Goal: Information Seeking & Learning: Learn about a topic

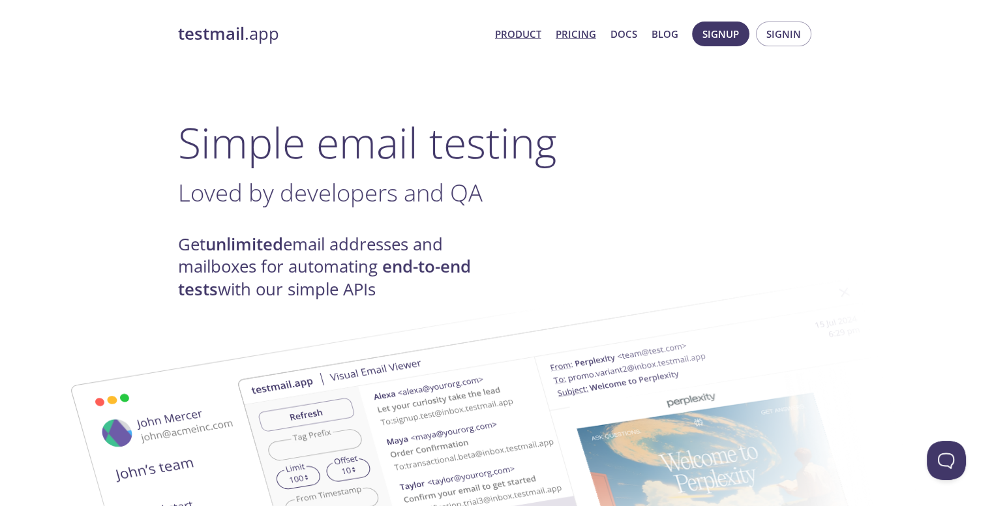
click at [596, 31] on link "Pricing" at bounding box center [576, 33] width 40 height 17
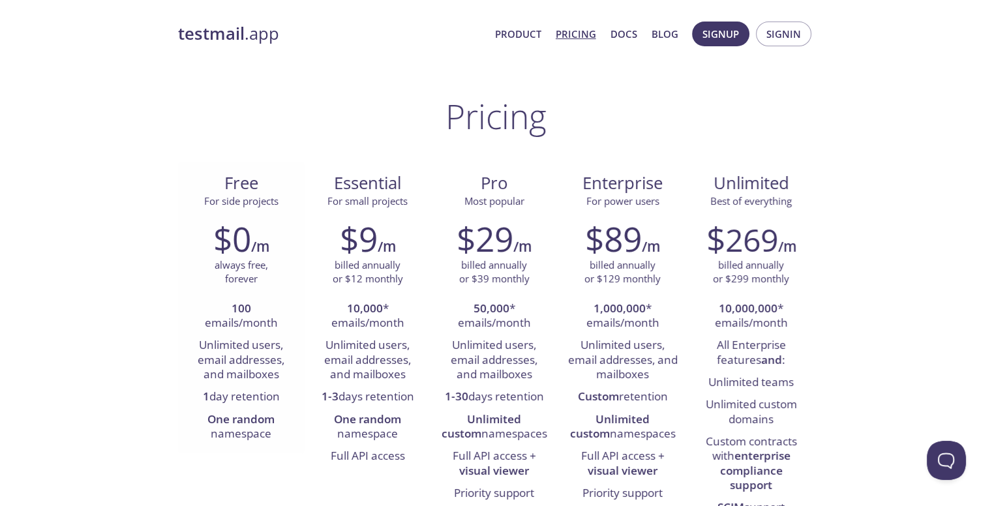
click at [261, 357] on li "Unlimited users, email addresses, and mailboxes" at bounding box center [241, 360] width 107 height 52
click at [514, 37] on link "Product" at bounding box center [518, 33] width 46 height 17
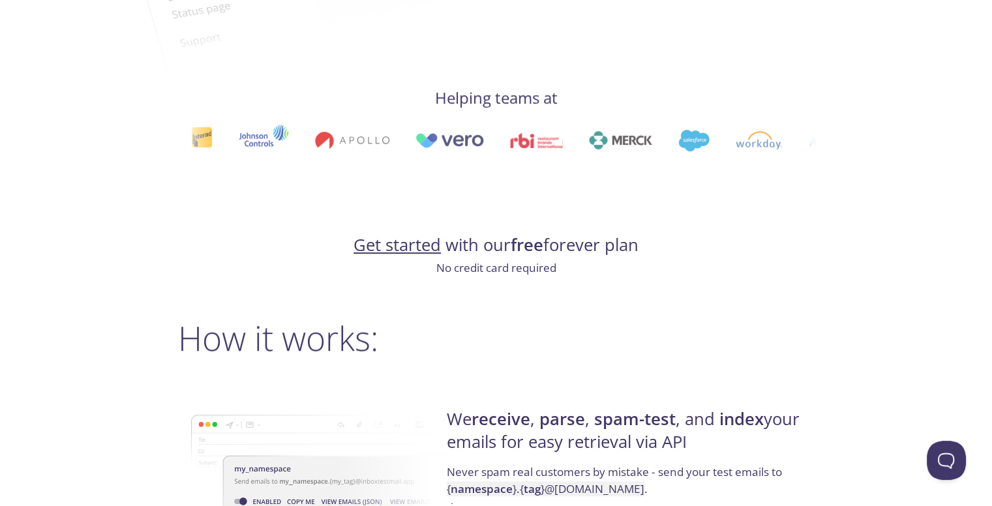
scroll to position [657, 0]
drag, startPoint x: 471, startPoint y: 104, endPoint x: 551, endPoint y: 100, distance: 79.6
click at [551, 100] on h4 "Helping teams at" at bounding box center [496, 97] width 636 height 21
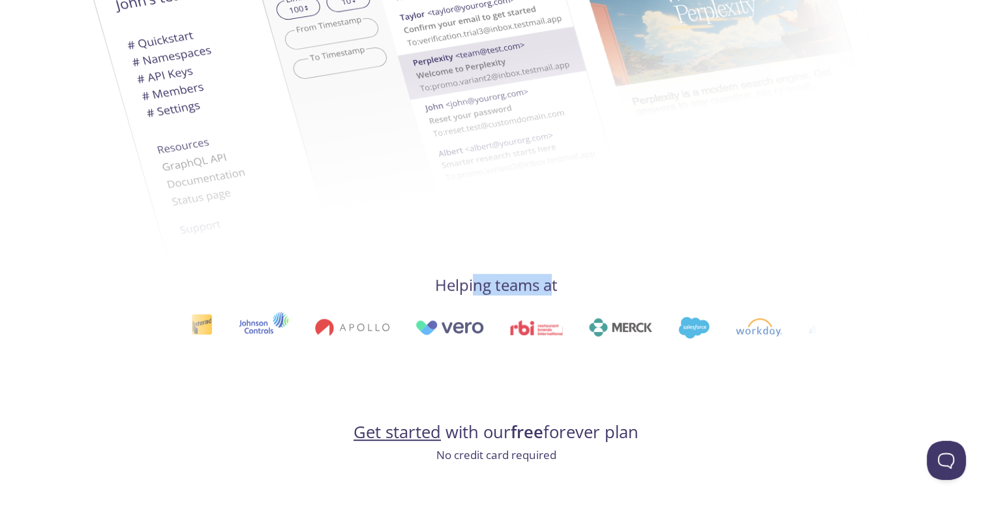
scroll to position [0, 0]
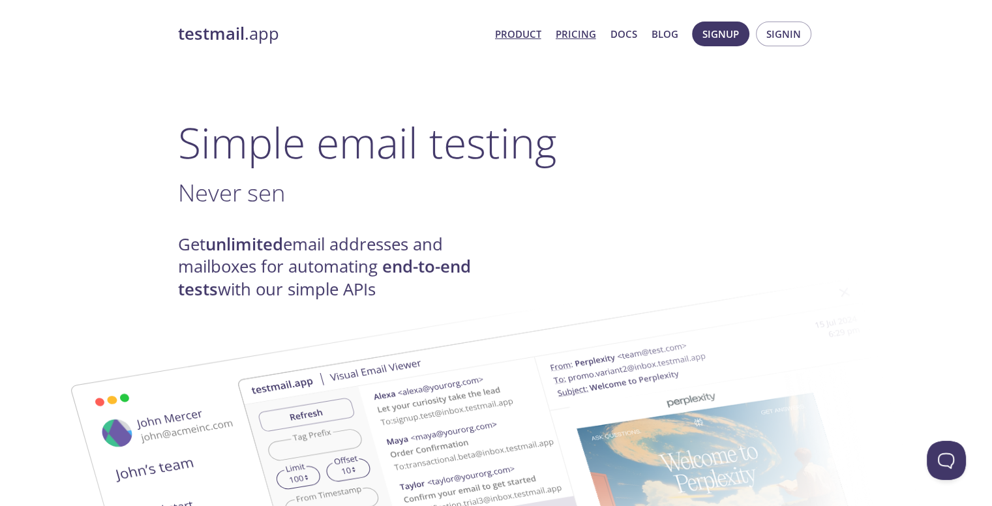
click at [569, 29] on link "Pricing" at bounding box center [576, 33] width 40 height 17
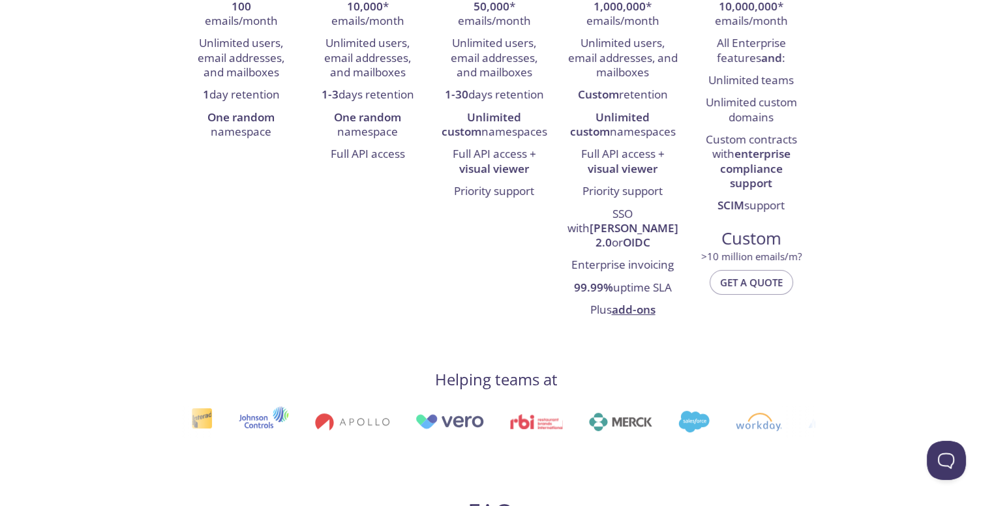
scroll to position [301, 0]
